Goal: Task Accomplishment & Management: Complete application form

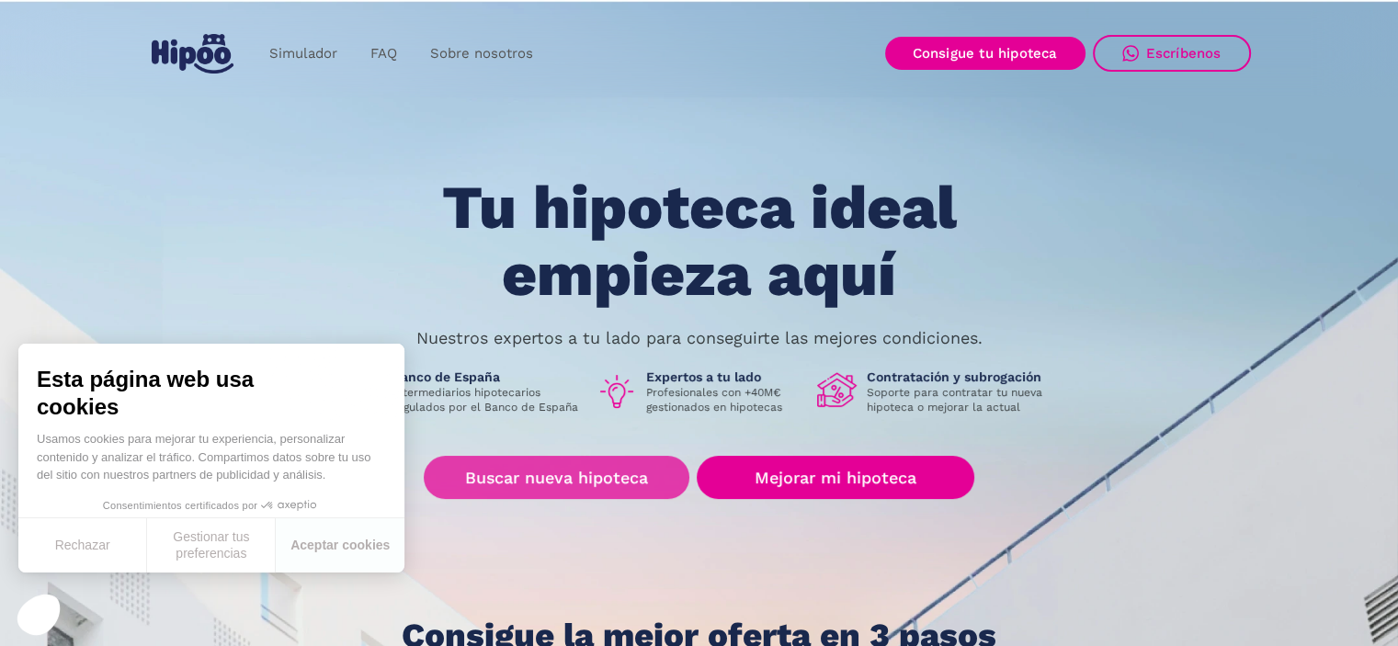
click at [574, 466] on link "Buscar nueva hipoteca" at bounding box center [557, 477] width 266 height 43
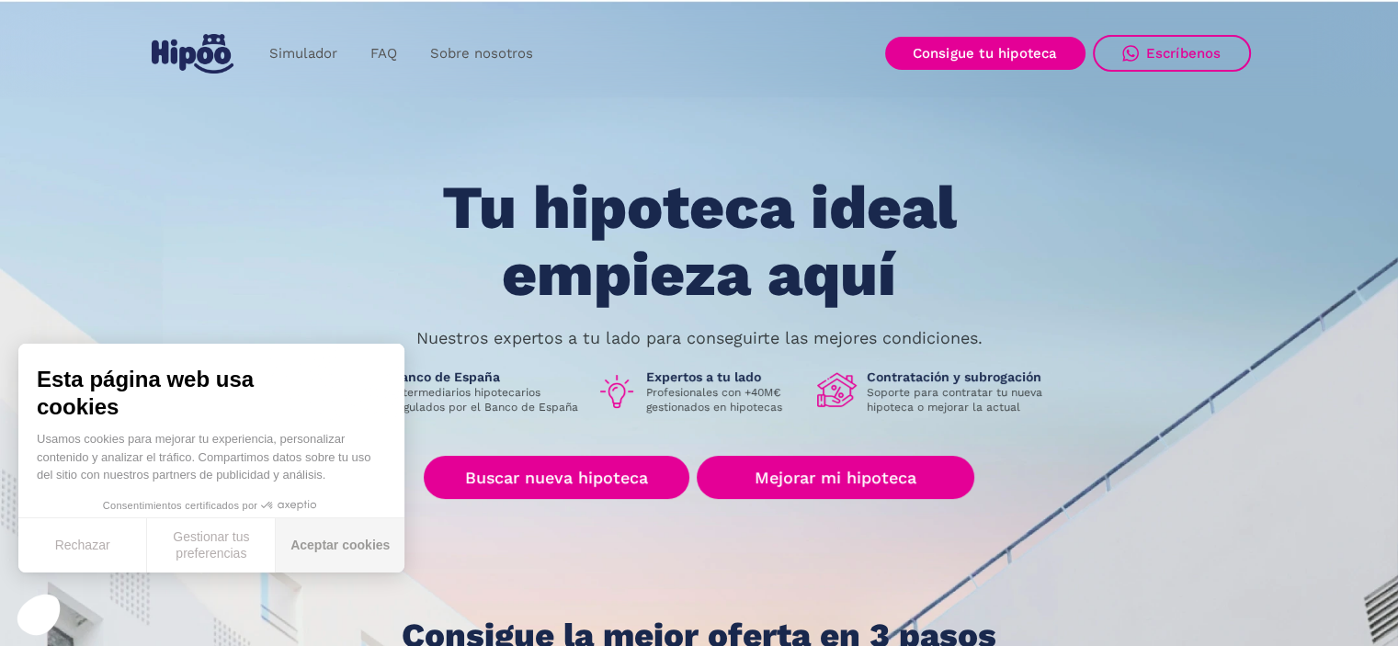
click at [313, 541] on button "Aceptar cookies" at bounding box center [340, 545] width 129 height 54
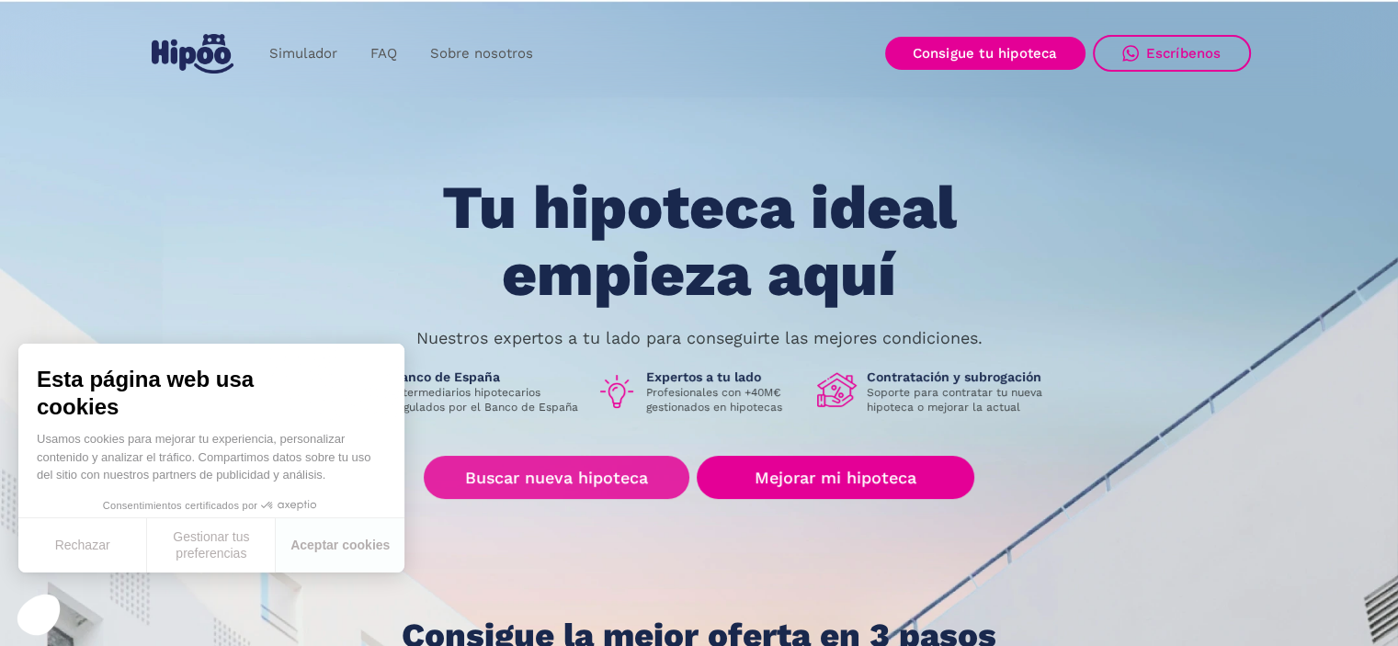
click at [540, 460] on link "Buscar nueva hipoteca" at bounding box center [557, 477] width 266 height 43
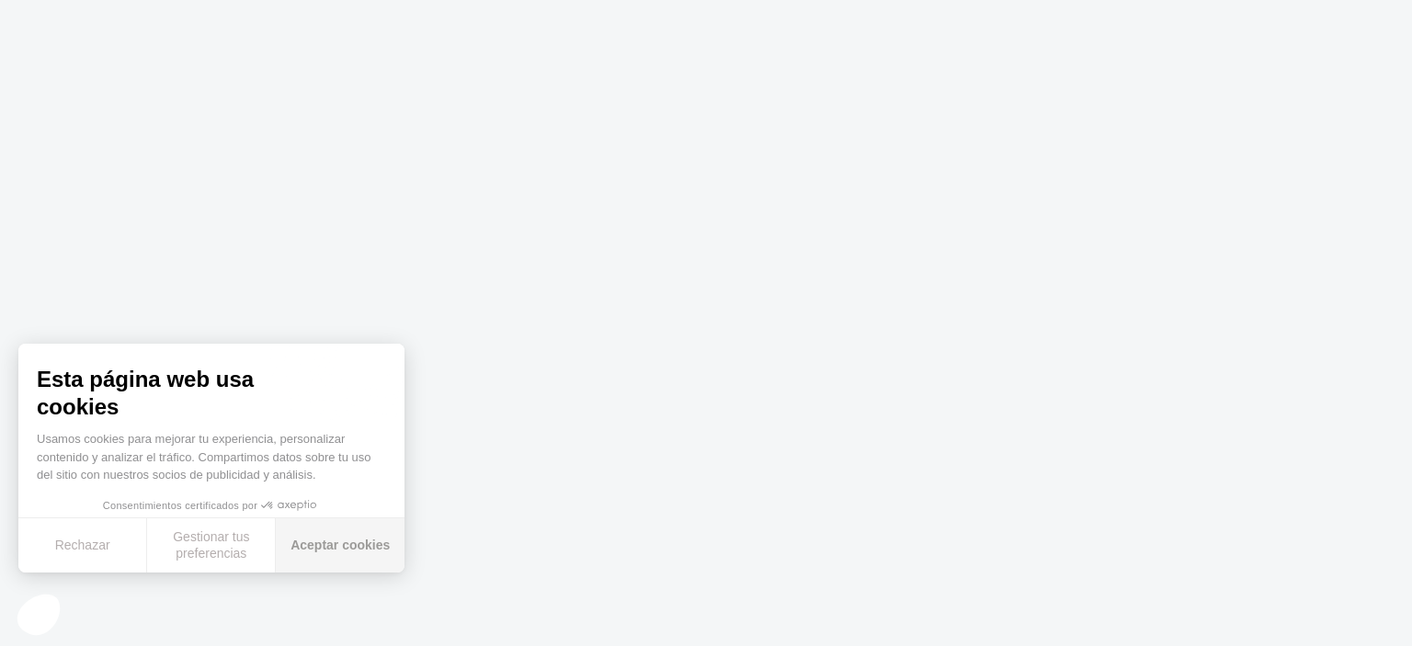
click at [344, 547] on font "Aceptar cookies" at bounding box center [339, 545] width 99 height 15
